Goal: Transaction & Acquisition: Purchase product/service

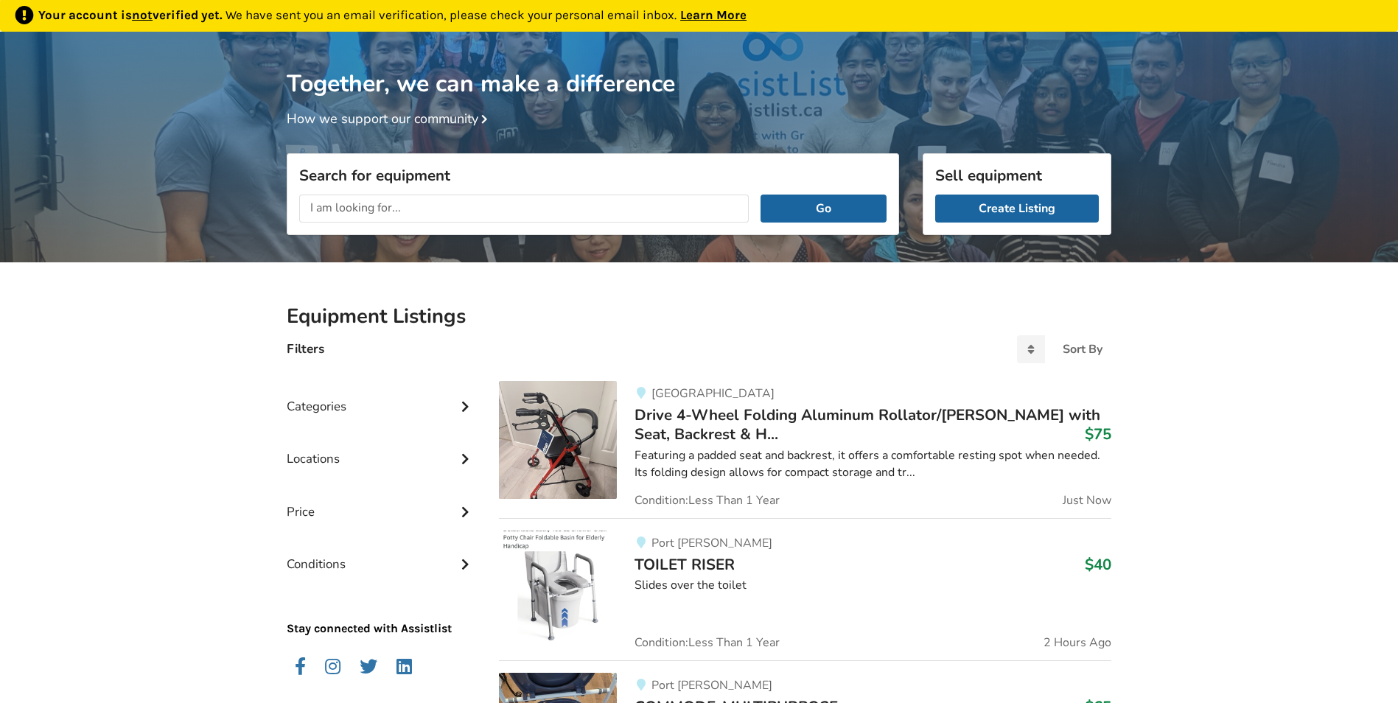
scroll to position [77, 0]
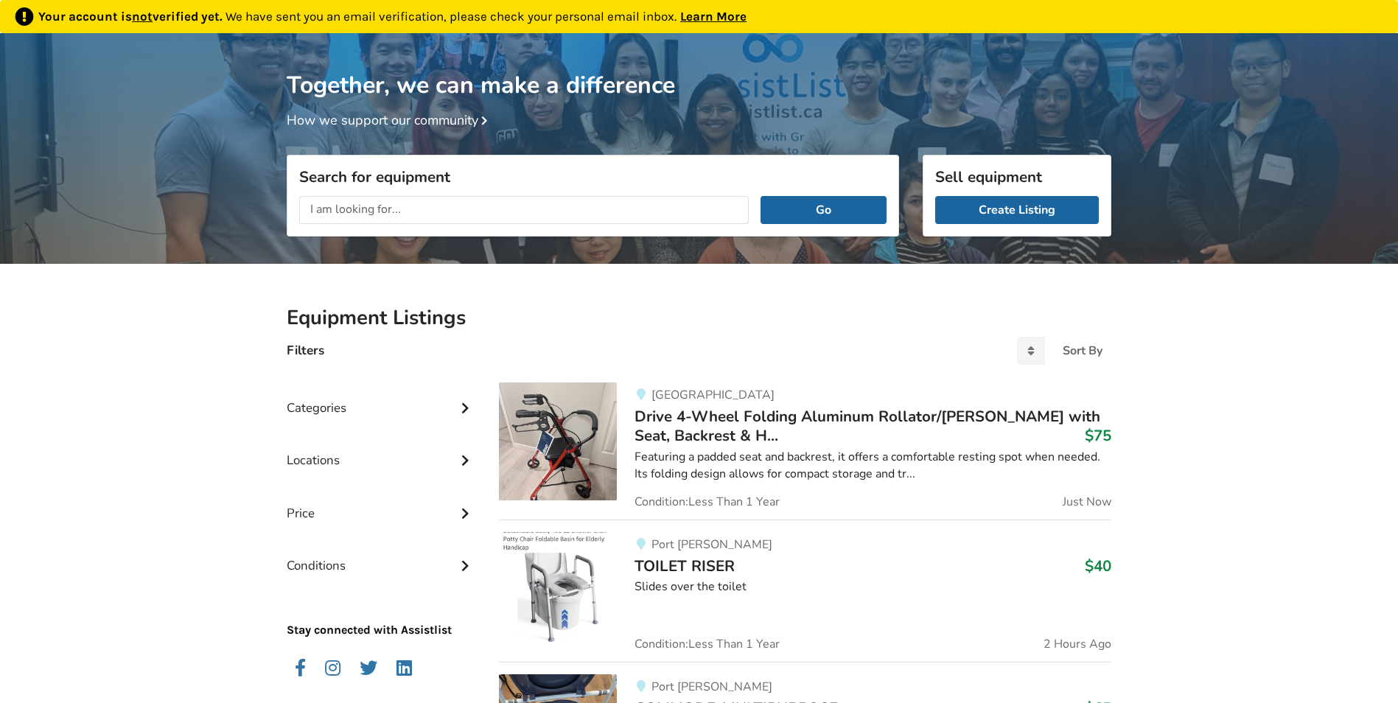
click at [572, 461] on img at bounding box center [558, 442] width 118 height 118
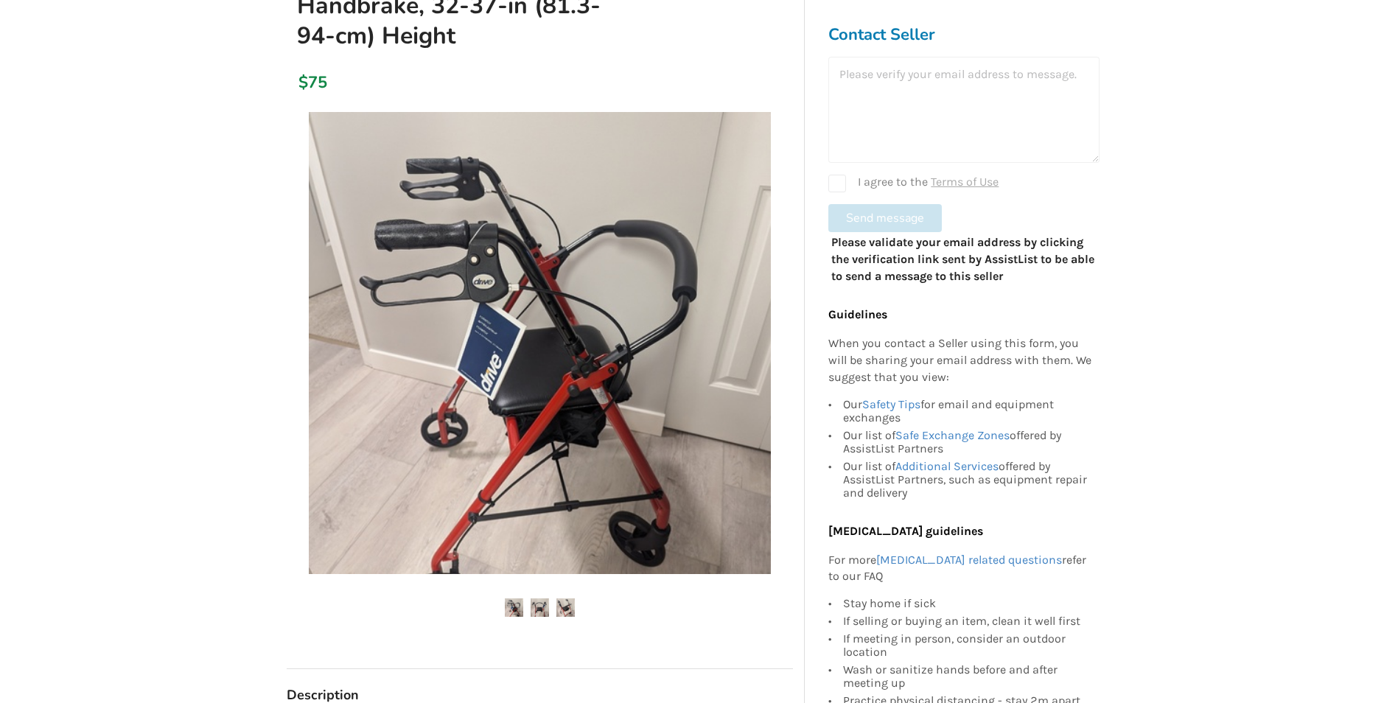
scroll to position [369, 0]
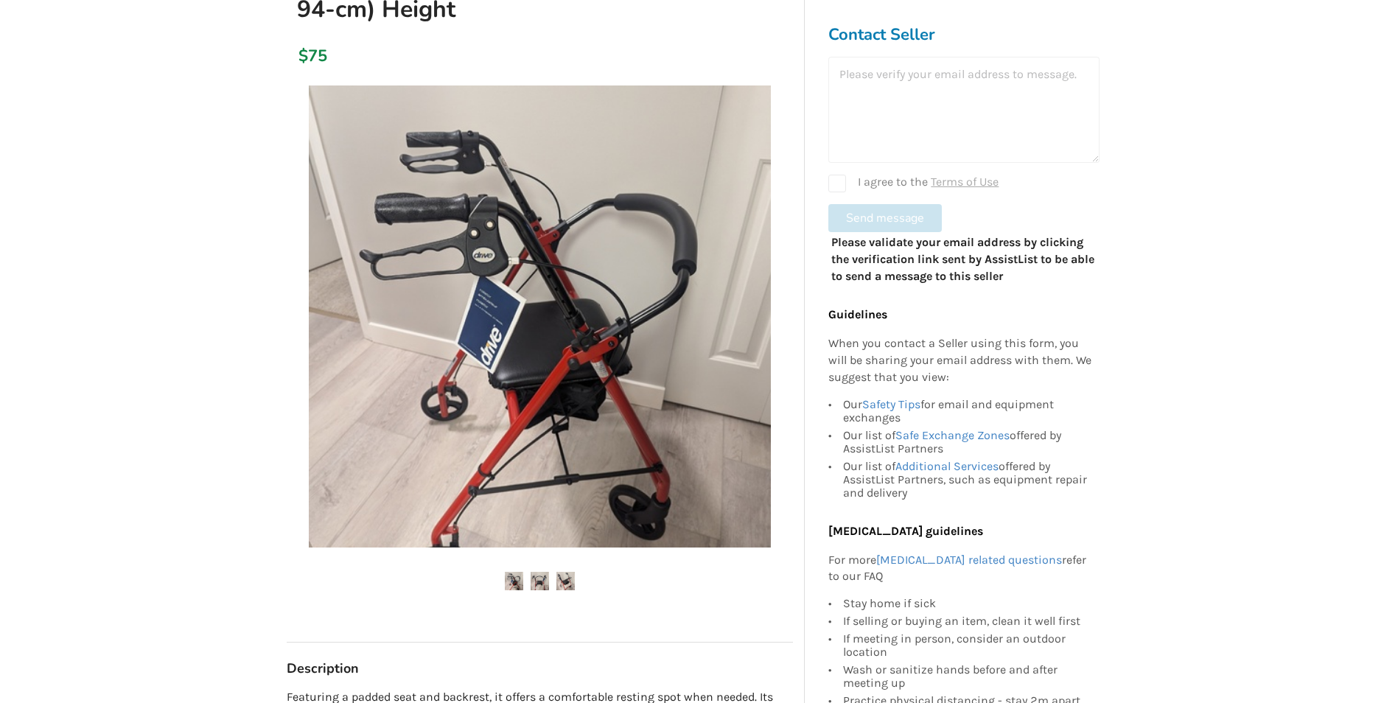
click at [532, 572] on img at bounding box center [540, 581] width 18 height 18
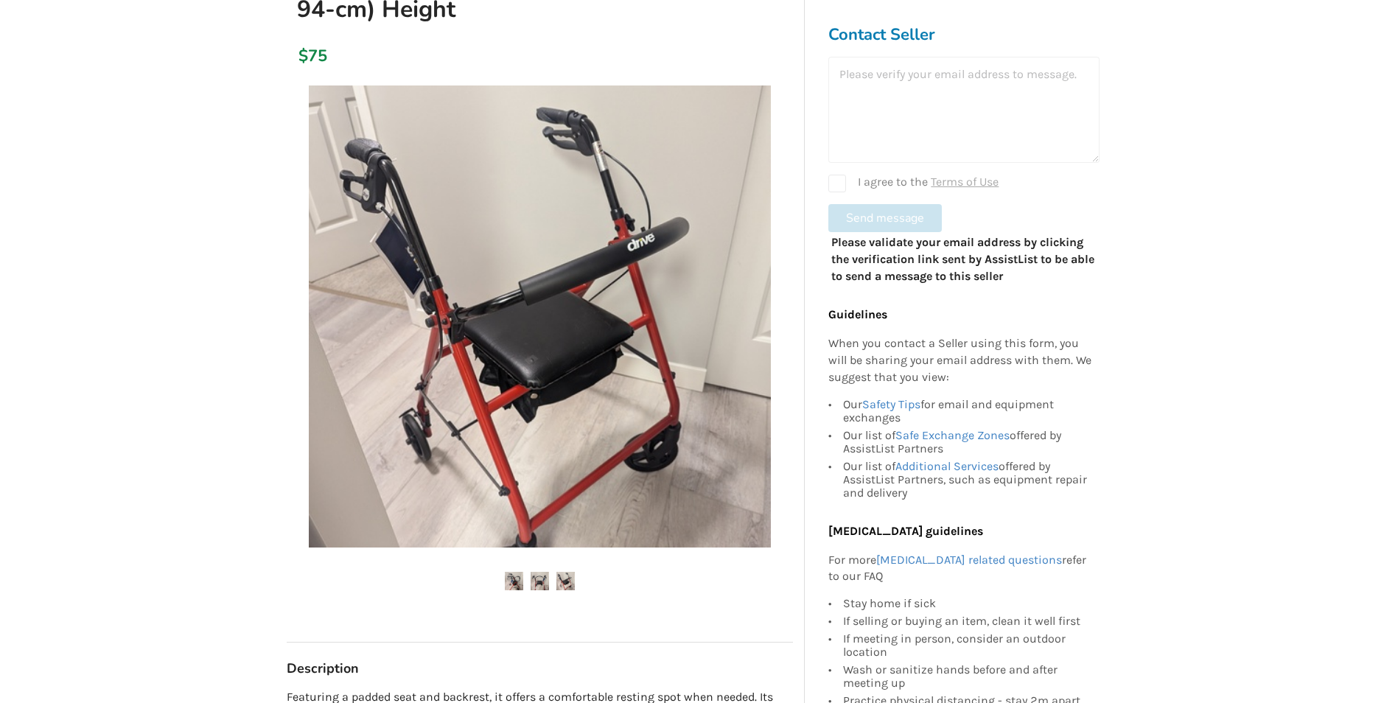
click at [574, 572] on img at bounding box center [566, 581] width 18 height 18
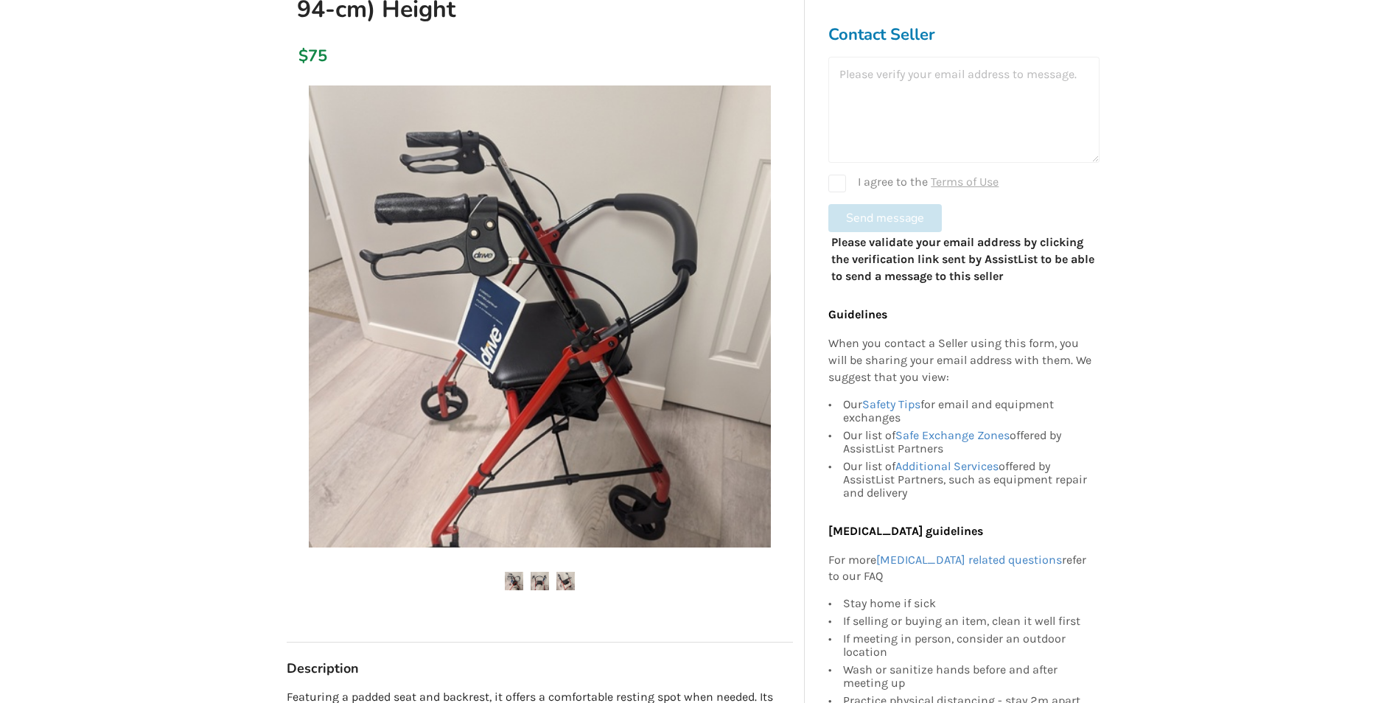
click at [566, 572] on img at bounding box center [566, 581] width 18 height 18
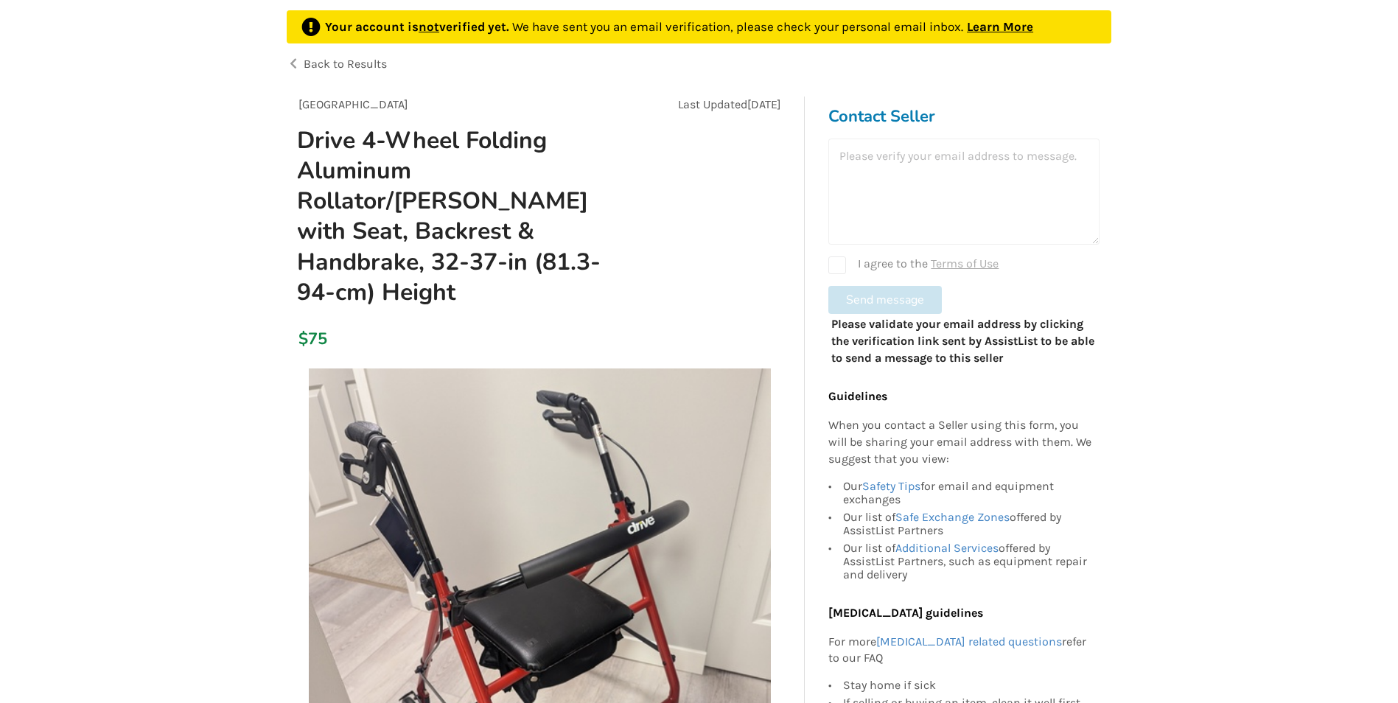
scroll to position [74, 0]
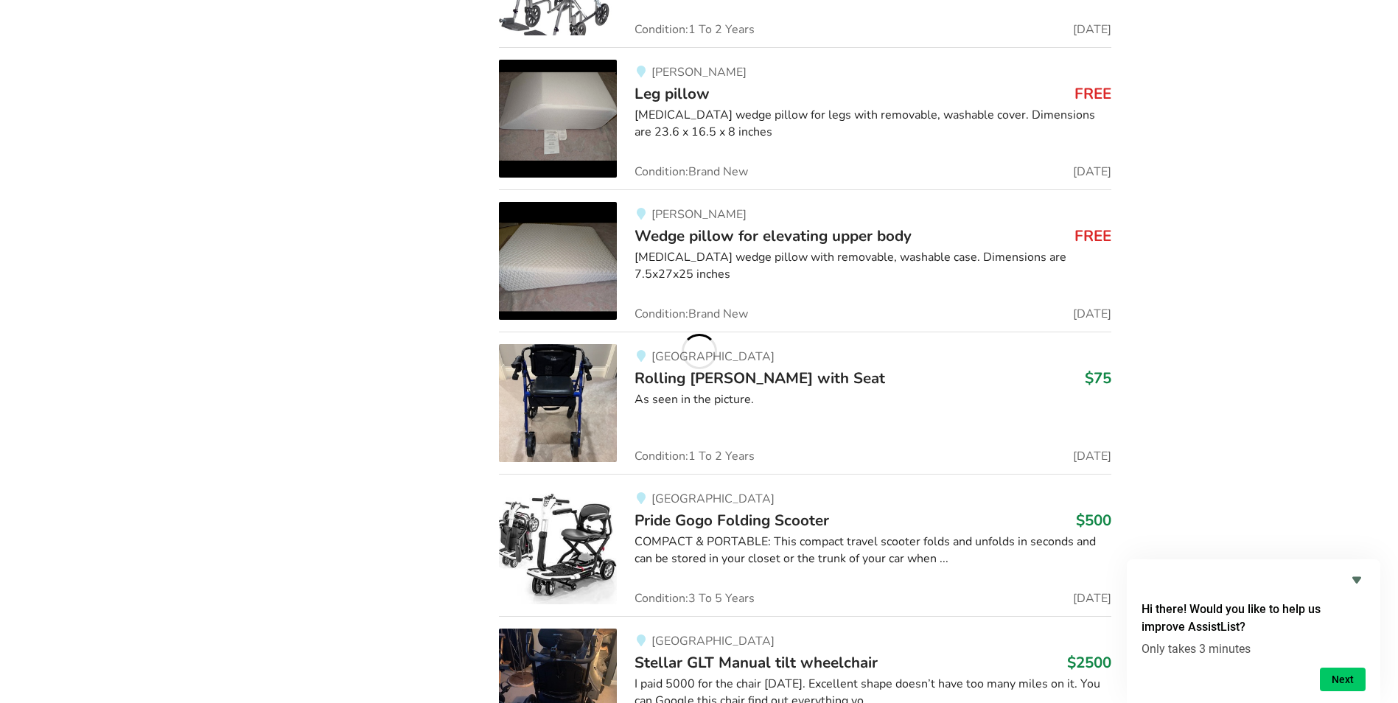
scroll to position [8731, 0]
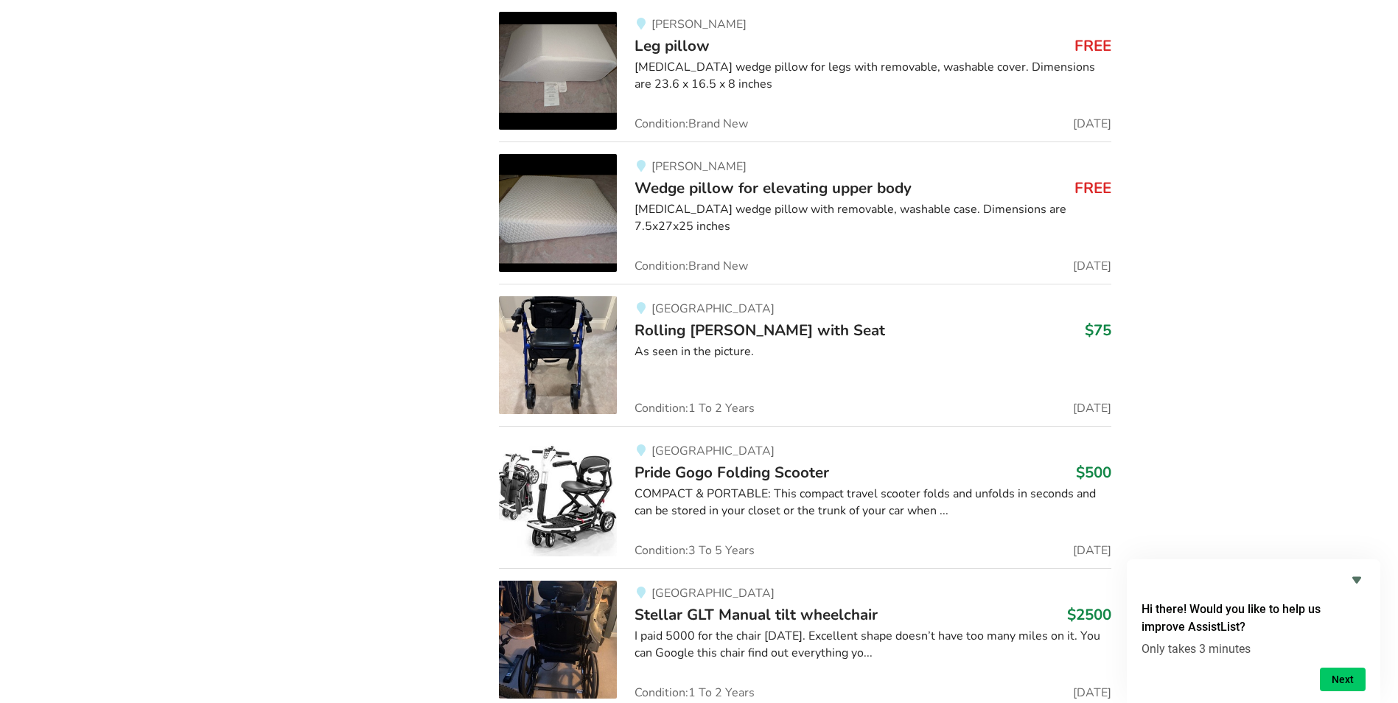
click at [568, 359] on img at bounding box center [558, 355] width 118 height 118
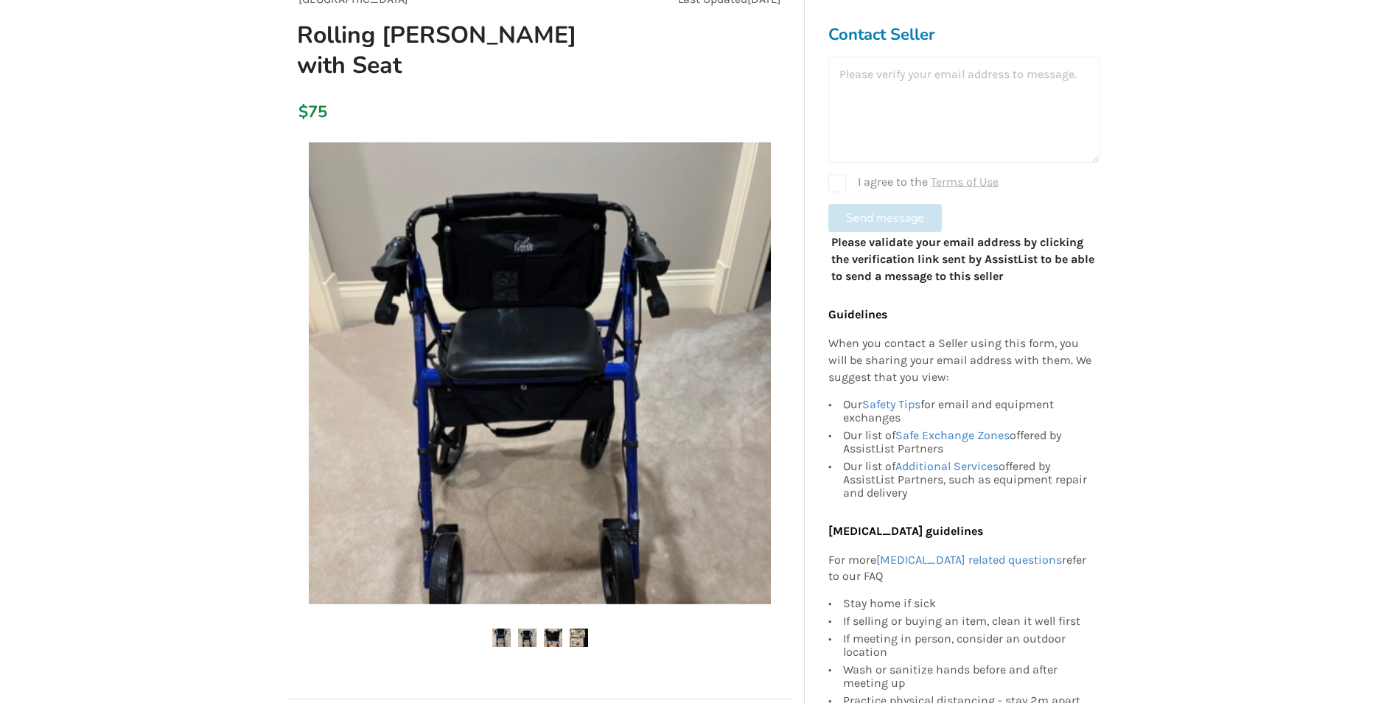
scroll to position [147, 0]
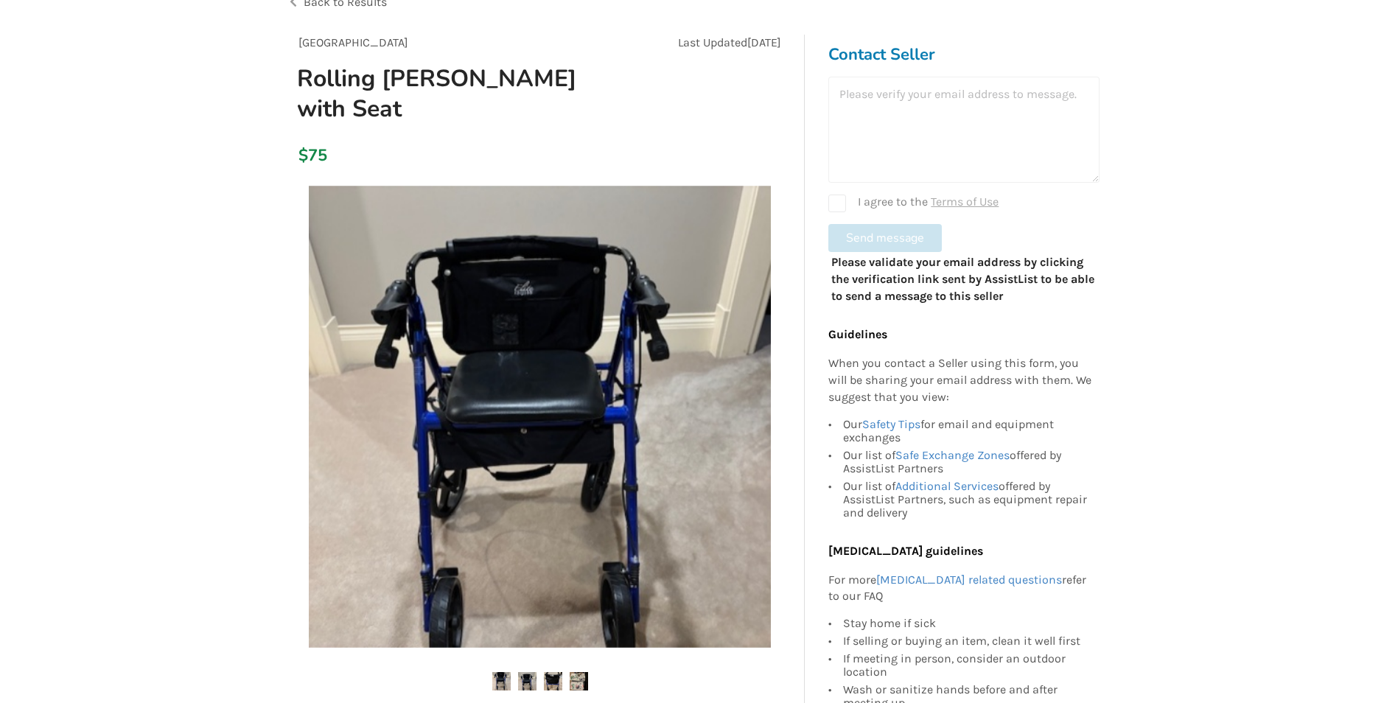
click at [529, 672] on img at bounding box center [527, 681] width 18 height 18
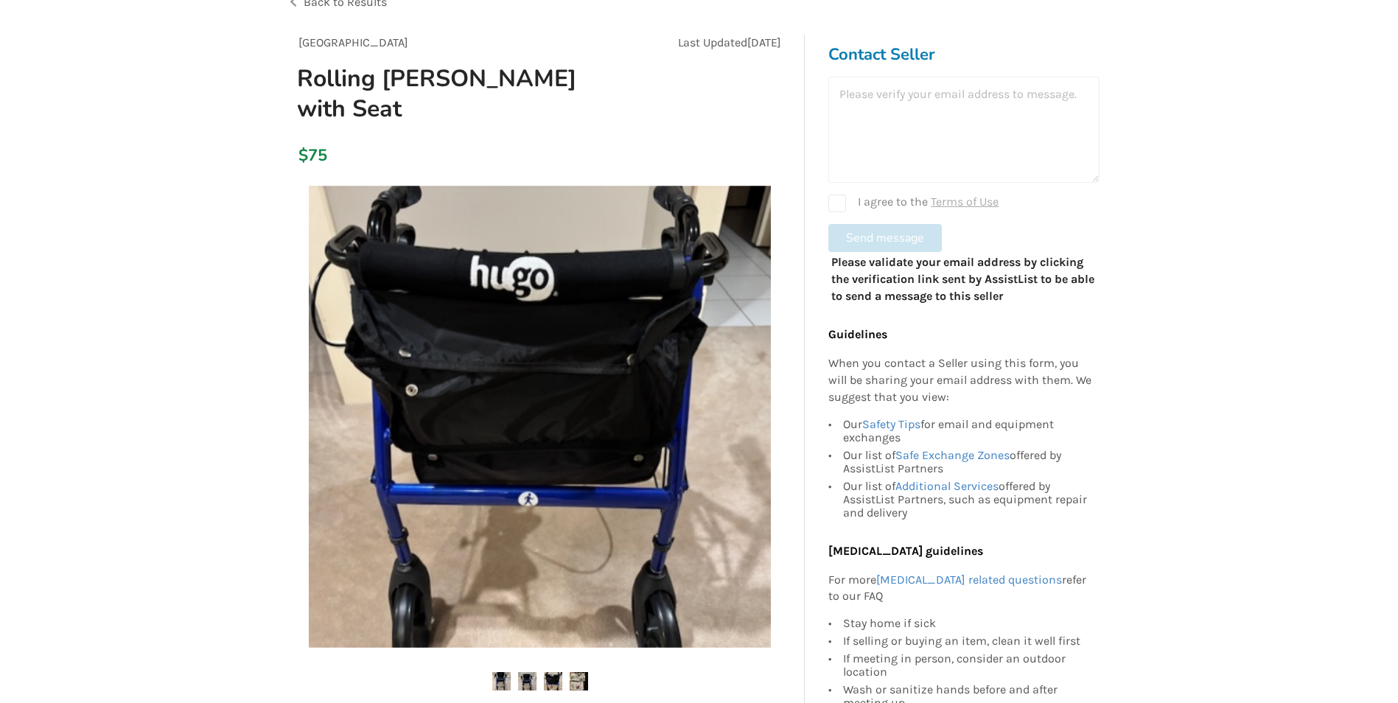
click at [553, 672] on img at bounding box center [553, 681] width 18 height 18
click at [579, 672] on img at bounding box center [579, 681] width 18 height 18
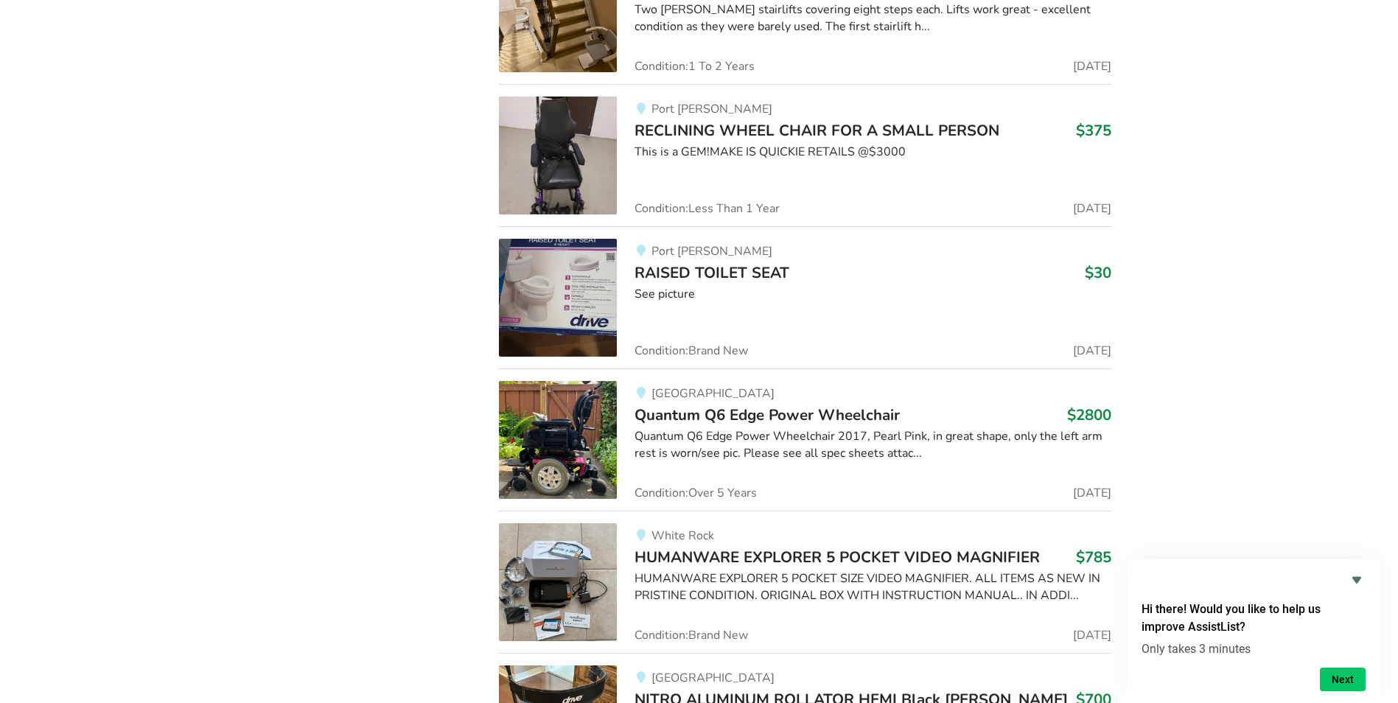
scroll to position [12977, 0]
